Goal: Task Accomplishment & Management: Manage account settings

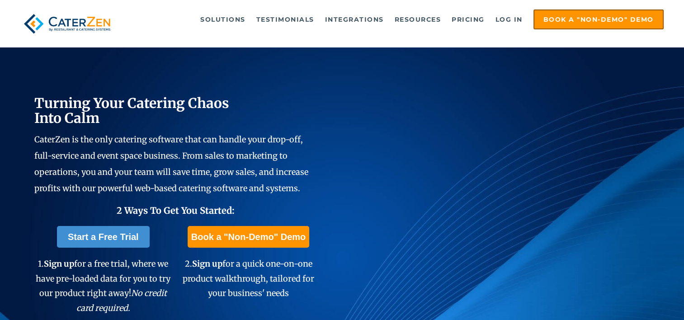
click at [510, 14] on link "Log in" at bounding box center [509, 19] width 36 height 18
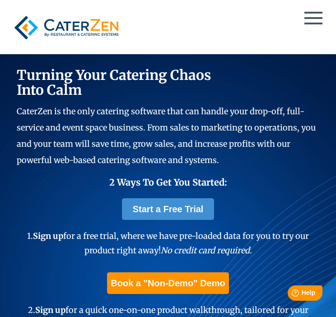
click at [309, 15] on div at bounding box center [168, 27] width 316 height 34
click at [305, 17] on span at bounding box center [314, 18] width 18 height 2
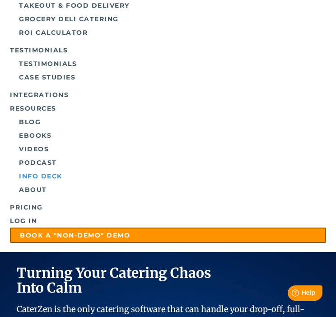
scroll to position [224, 0]
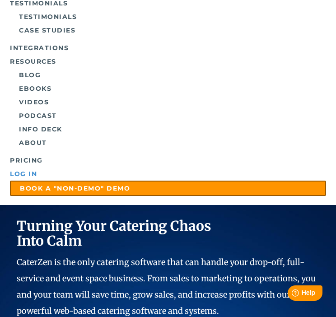
click at [27, 172] on link "Log in" at bounding box center [168, 174] width 316 height 14
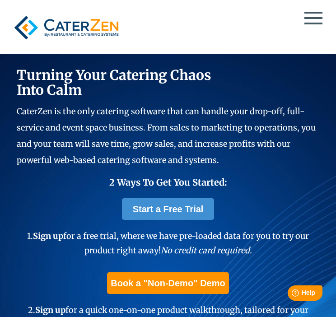
click at [307, 18] on span at bounding box center [314, 18] width 18 height 2
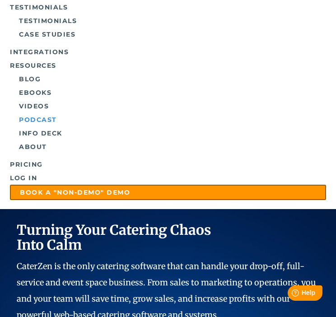
scroll to position [223, 0]
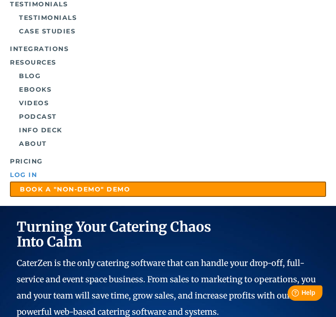
click at [25, 170] on link "Log in" at bounding box center [168, 175] width 316 height 14
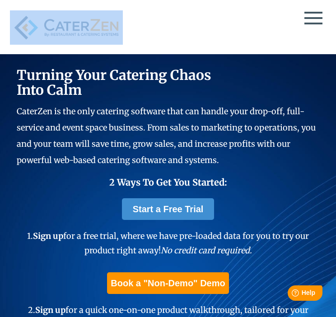
click at [315, 19] on div "Solutions Catering CRM Catering Sales Catering Management Catering Marketing Ca…" at bounding box center [168, 27] width 336 height 53
click at [313, 14] on div "Solutions Catering CRM Catering Sales Catering Management Catering Marketing Ca…" at bounding box center [168, 27] width 336 height 53
click at [313, 14] on div at bounding box center [168, 27] width 316 height 34
click at [314, 24] on span at bounding box center [314, 24] width 18 height 2
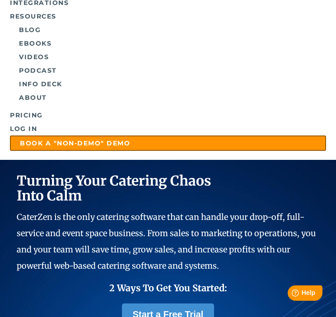
scroll to position [309, 0]
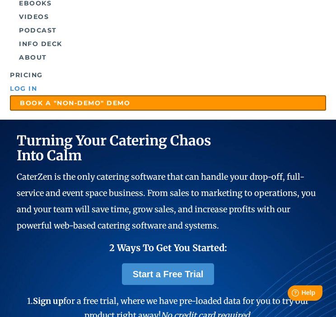
click at [23, 84] on link "Log in" at bounding box center [168, 89] width 316 height 14
